Goal: Check status: Check status

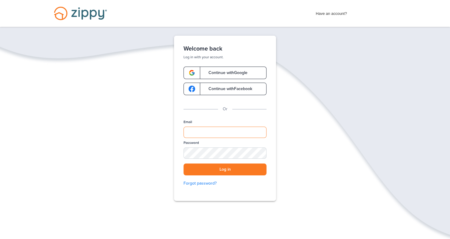
type input "**********"
click at [229, 171] on button "Log in" at bounding box center [224, 170] width 83 height 12
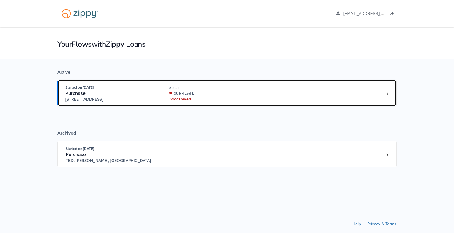
click at [184, 96] on div "5 doc s owed" at bounding box center [208, 99] width 79 height 6
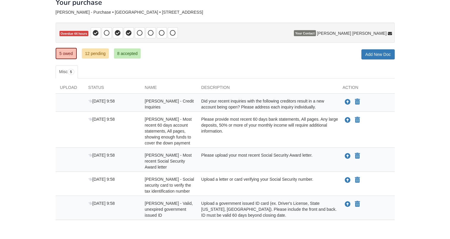
scroll to position [42, 0]
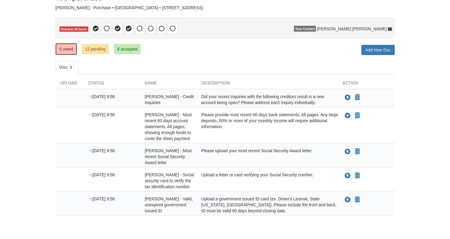
click at [283, 97] on div "Did your recent inquiries with the following creditors result in a new account …" at bounding box center [267, 100] width 141 height 12
click at [348, 98] on icon "Upload Lawrence Braley - Credit Inquiries" at bounding box center [348, 98] width 6 height 6
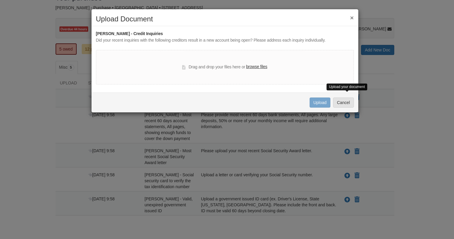
click at [353, 18] on button "×" at bounding box center [352, 18] width 4 height 6
